Goal: Download file/media

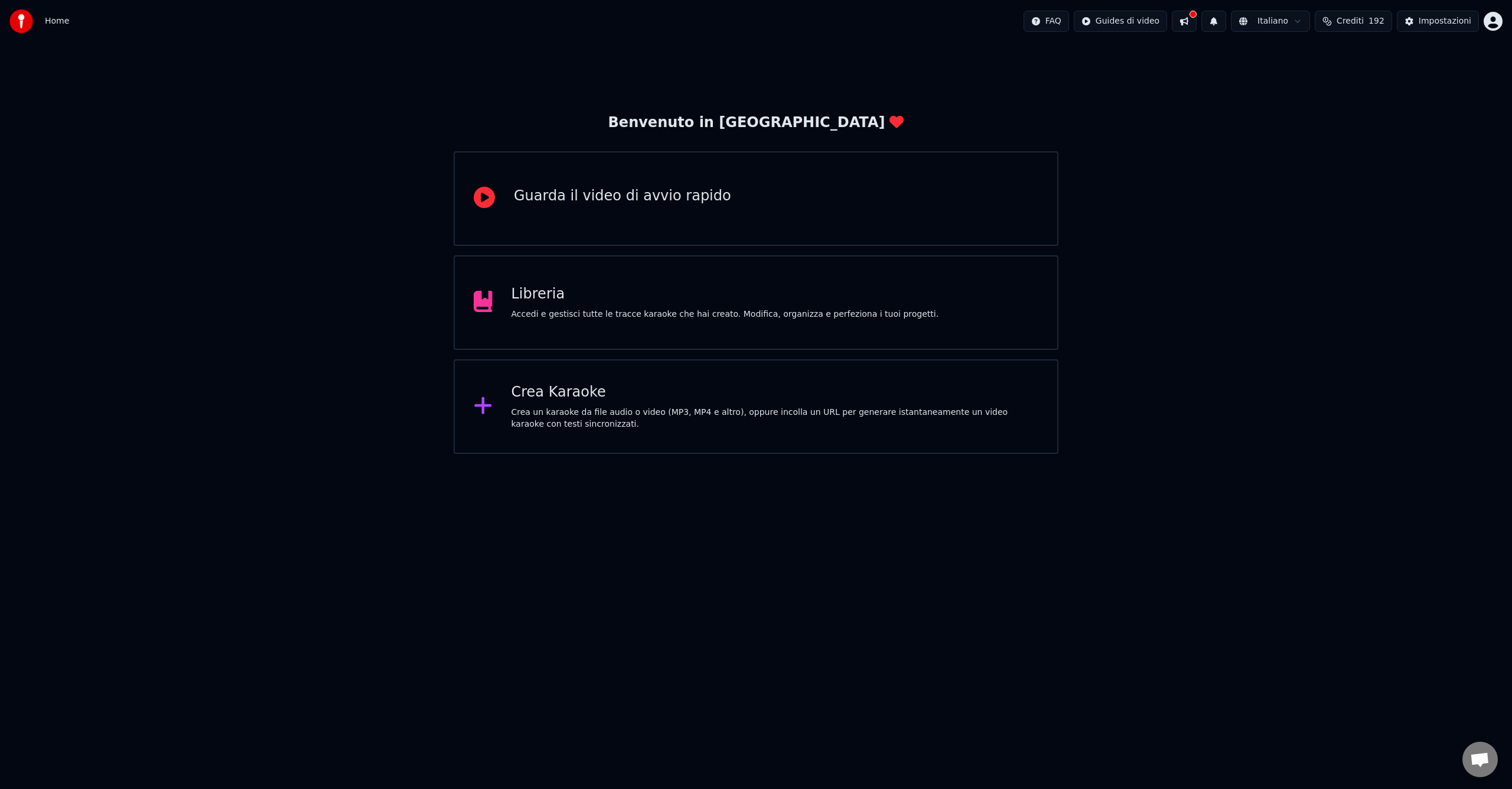
click at [675, 305] on div "Libreria Accedi e gestisci tutte le tracce karaoke che hai creato. Modifica, or…" at bounding box center [725, 302] width 428 height 36
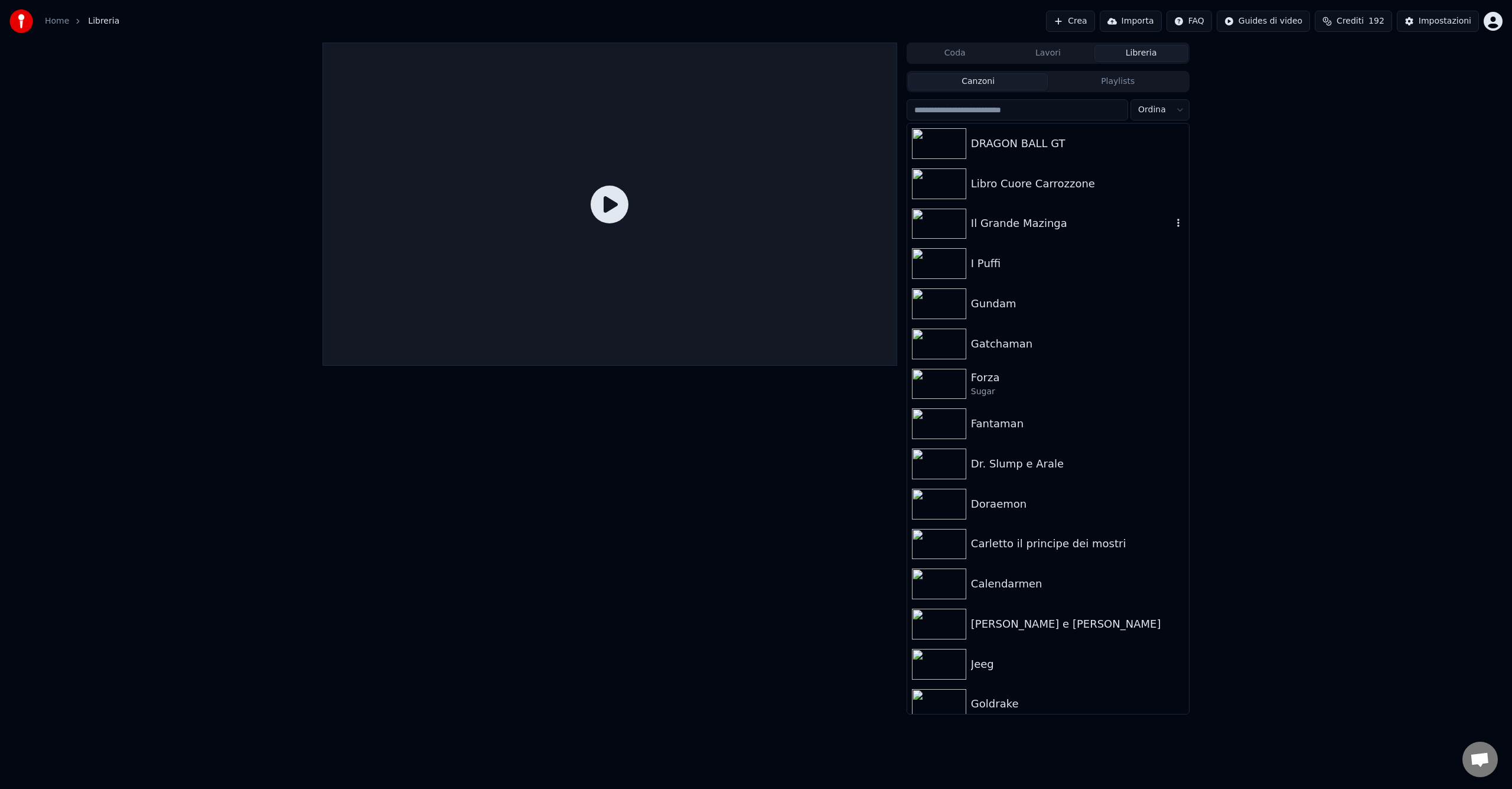
click at [1139, 221] on div "Il Grande Mazinga" at bounding box center [1072, 223] width 202 height 16
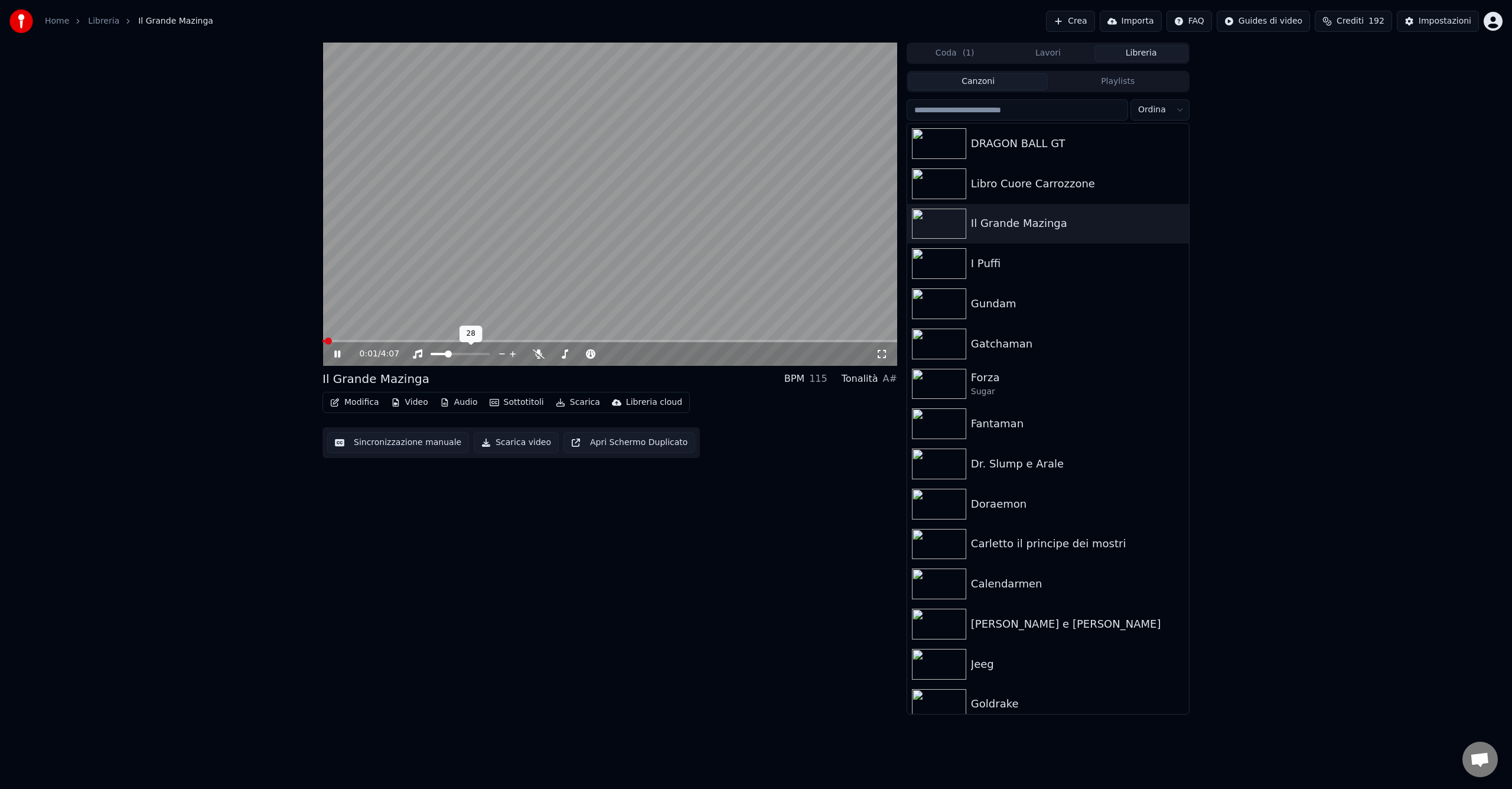
click at [447, 353] on span at bounding box center [439, 353] width 16 height 2
click at [442, 353] on span at bounding box center [444, 353] width 7 height 7
click at [556, 344] on div "0:04 / 4:07" at bounding box center [609, 353] width 575 height 23
click at [510, 340] on span at bounding box center [511, 341] width 7 height 7
click at [585, 341] on span at bounding box center [586, 341] width 7 height 7
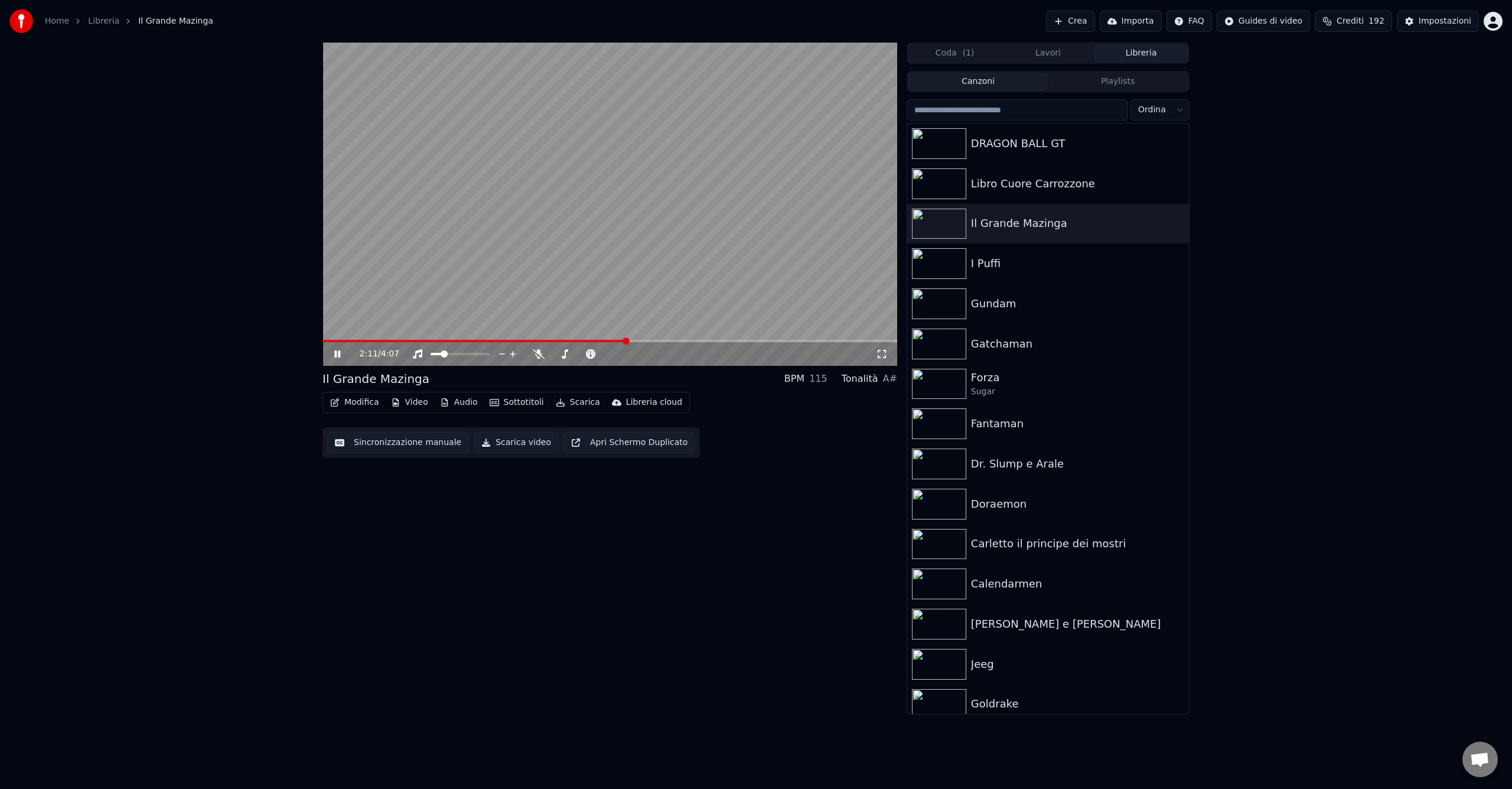
click at [625, 341] on span at bounding box center [626, 341] width 7 height 7
click at [655, 341] on span at bounding box center [651, 341] width 7 height 7
click at [662, 341] on span at bounding box center [660, 341] width 7 height 7
click at [681, 341] on span at bounding box center [680, 341] width 7 height 7
click at [337, 352] on icon at bounding box center [345, 354] width 28 height 10
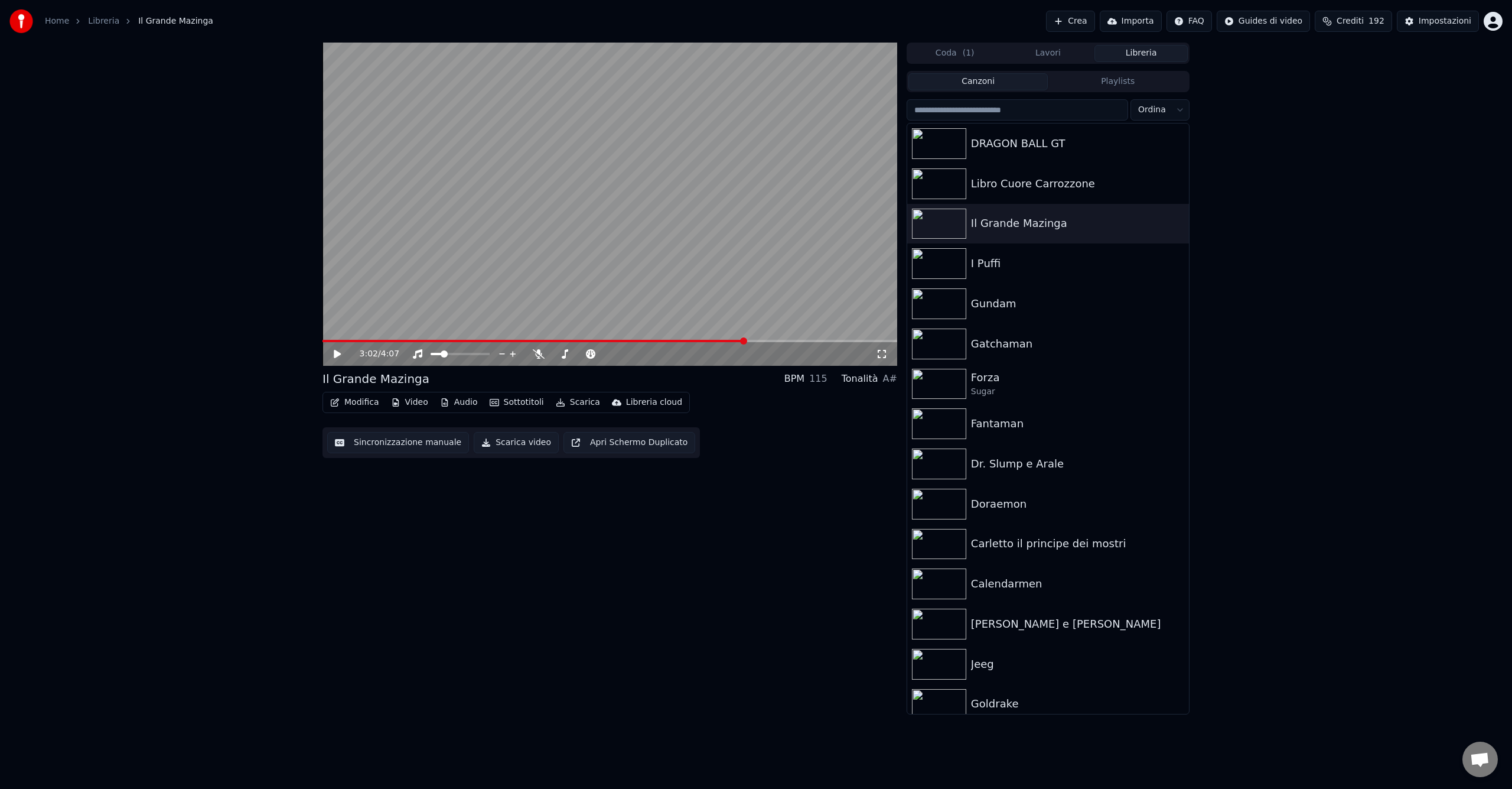
click at [570, 401] on button "Scarica" at bounding box center [577, 402] width 53 height 16
